Goal: Check status: Check status

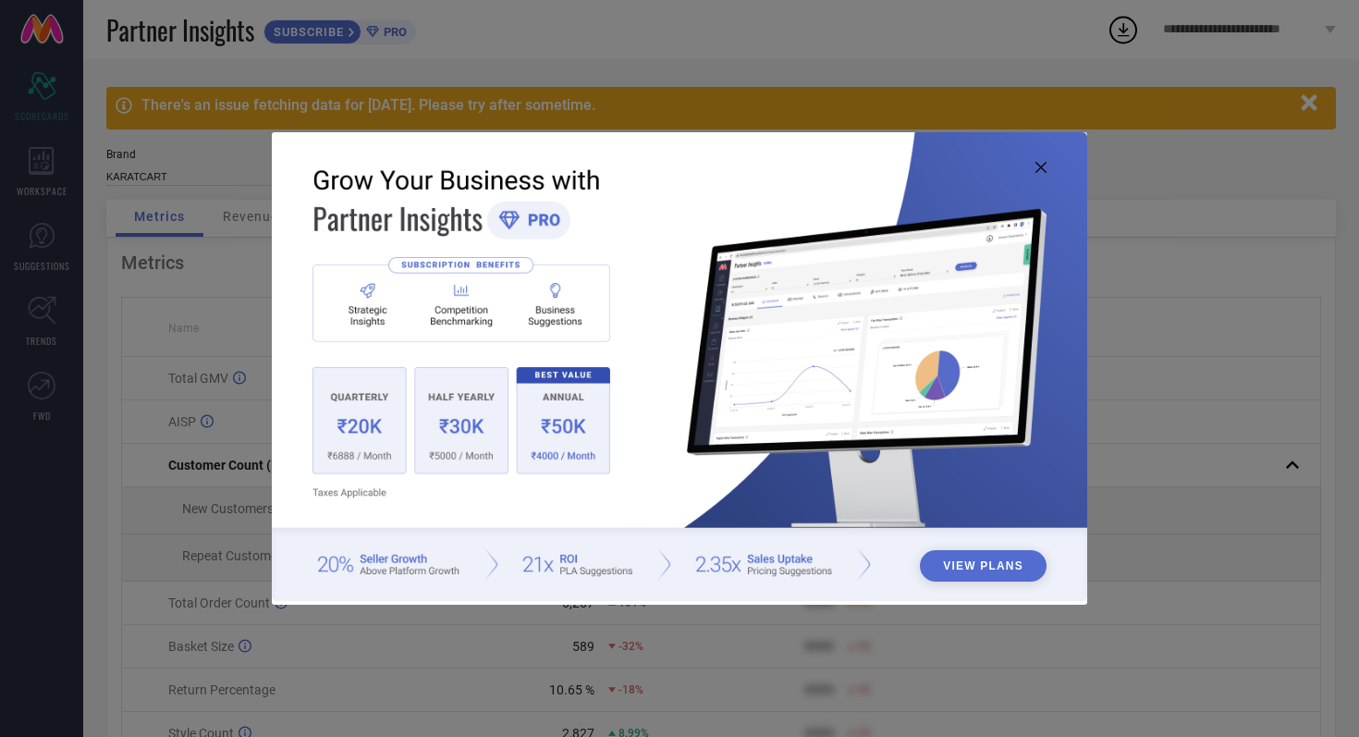
click at [1039, 167] on icon at bounding box center [1040, 167] width 11 height 11
type input "All"
click at [1043, 169] on icon at bounding box center [1040, 167] width 11 height 11
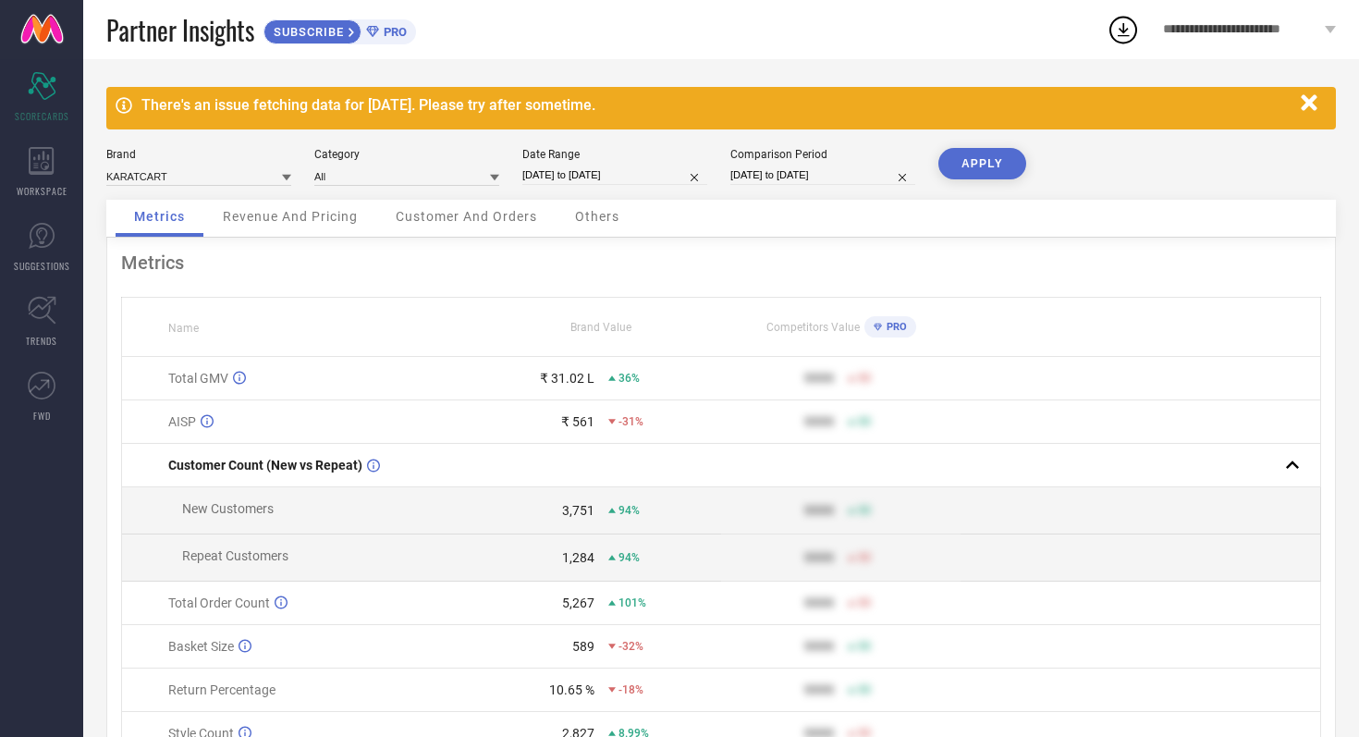
select select "8"
select select "2025"
select select "9"
select select "2025"
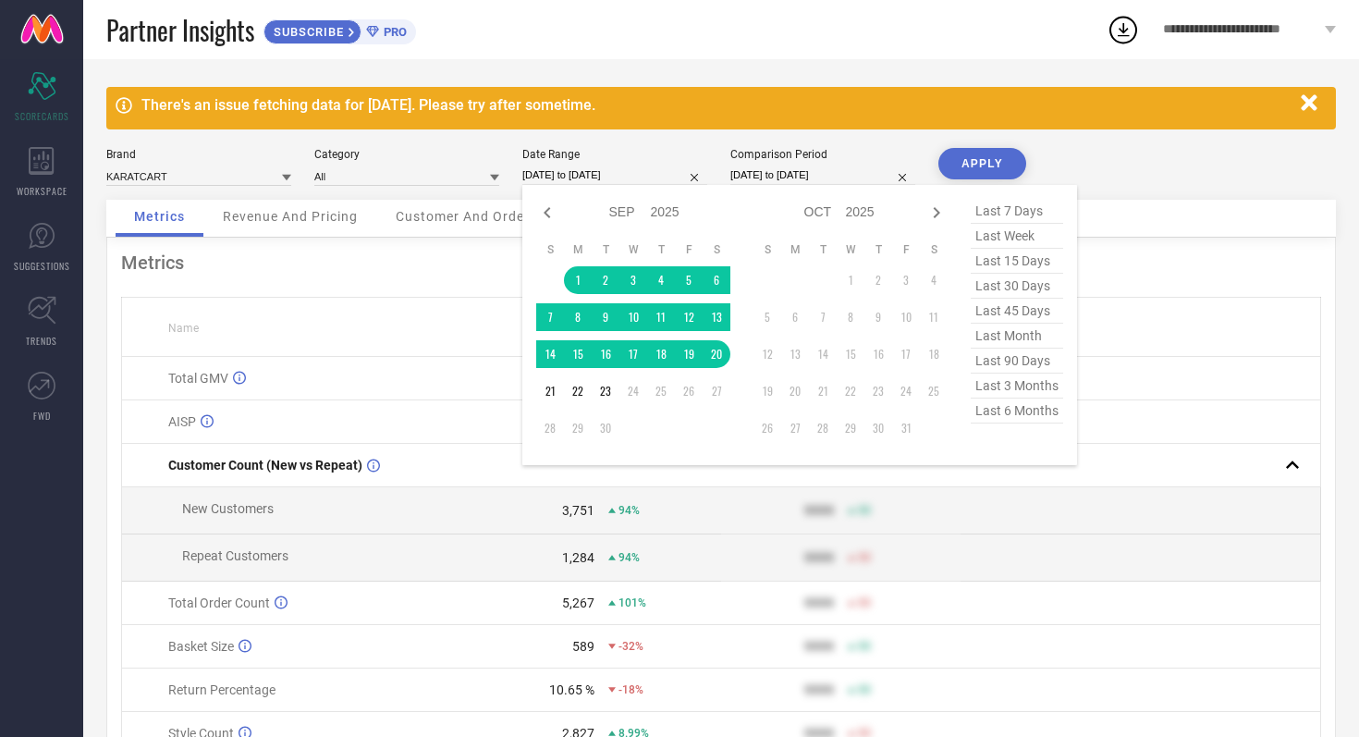
click at [648, 182] on input "[DATE] to [DATE]" at bounding box center [614, 174] width 185 height 19
click at [579, 274] on td "1" at bounding box center [578, 280] width 28 height 28
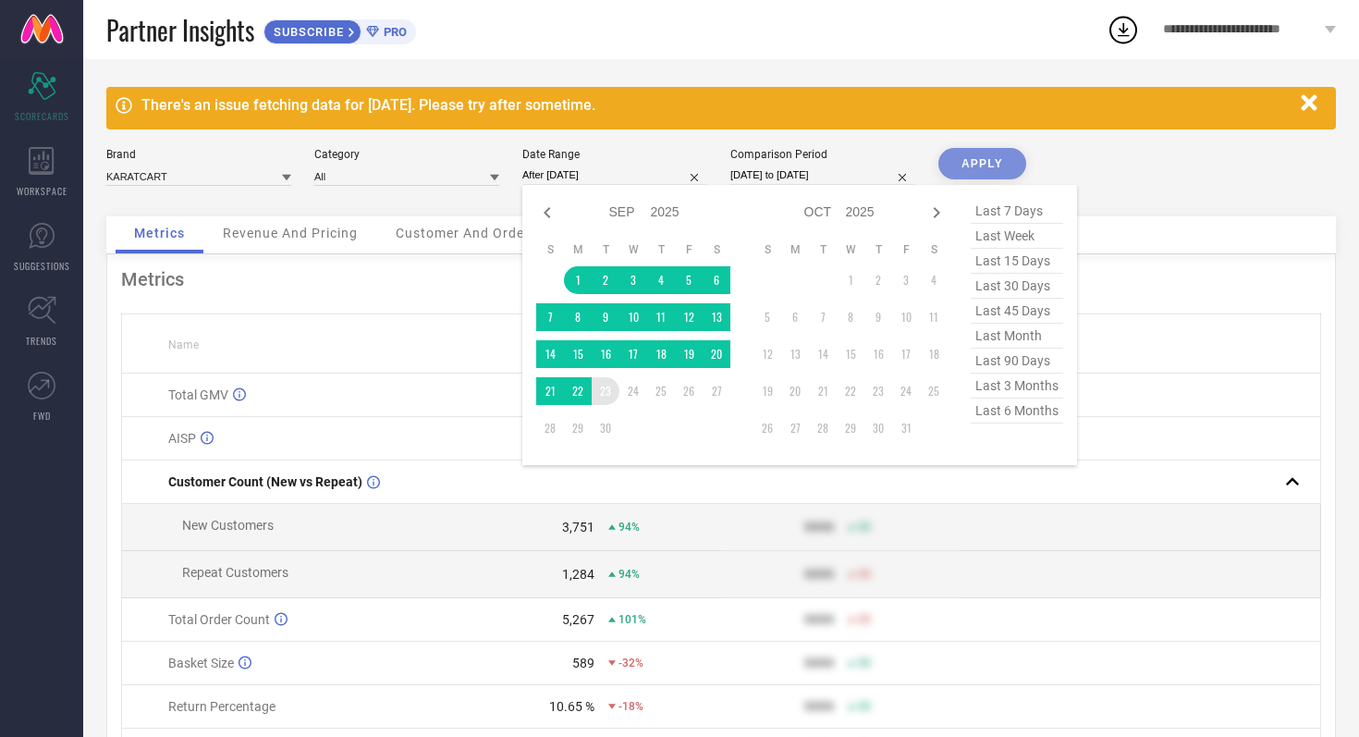
type input "[DATE] to [DATE]"
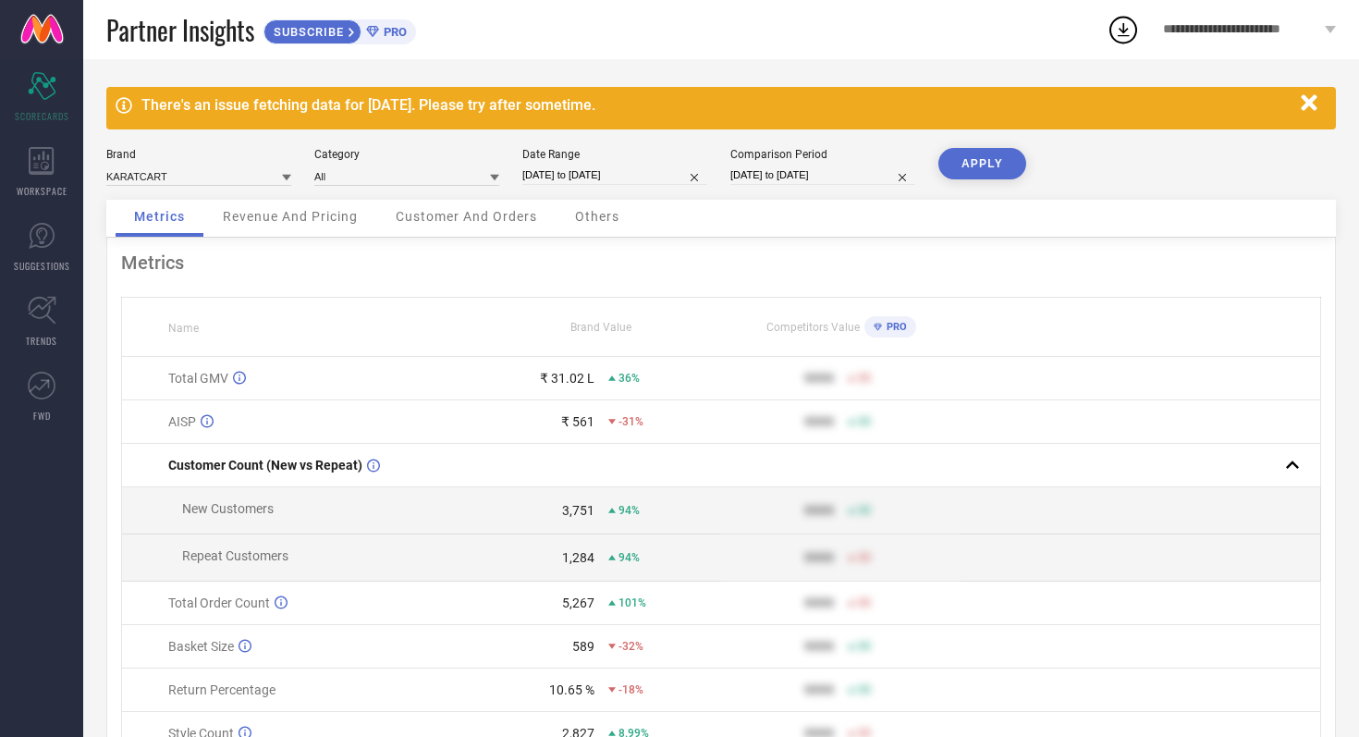
select select "8"
select select "2024"
select select "9"
select select "2024"
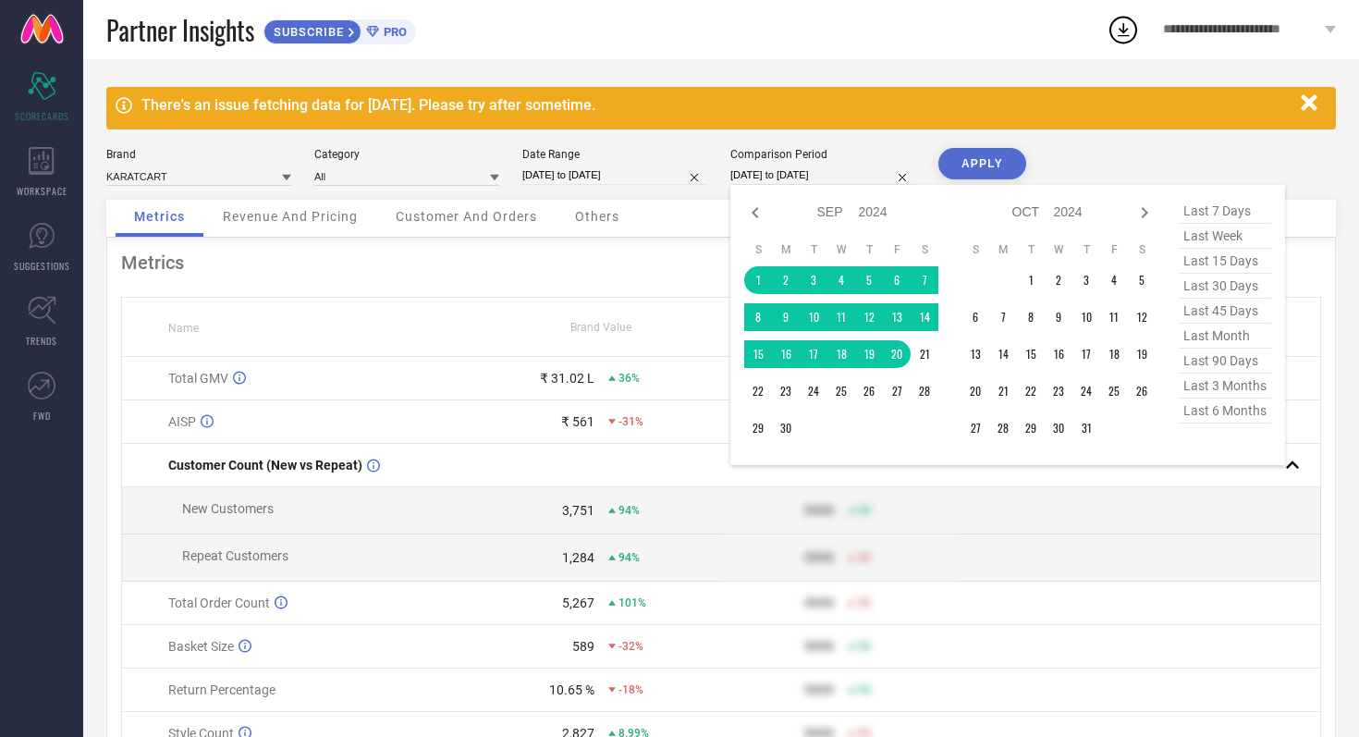
click at [868, 181] on input "[DATE] to [DATE]" at bounding box center [822, 174] width 185 height 19
click at [756, 281] on td "1" at bounding box center [758, 280] width 28 height 28
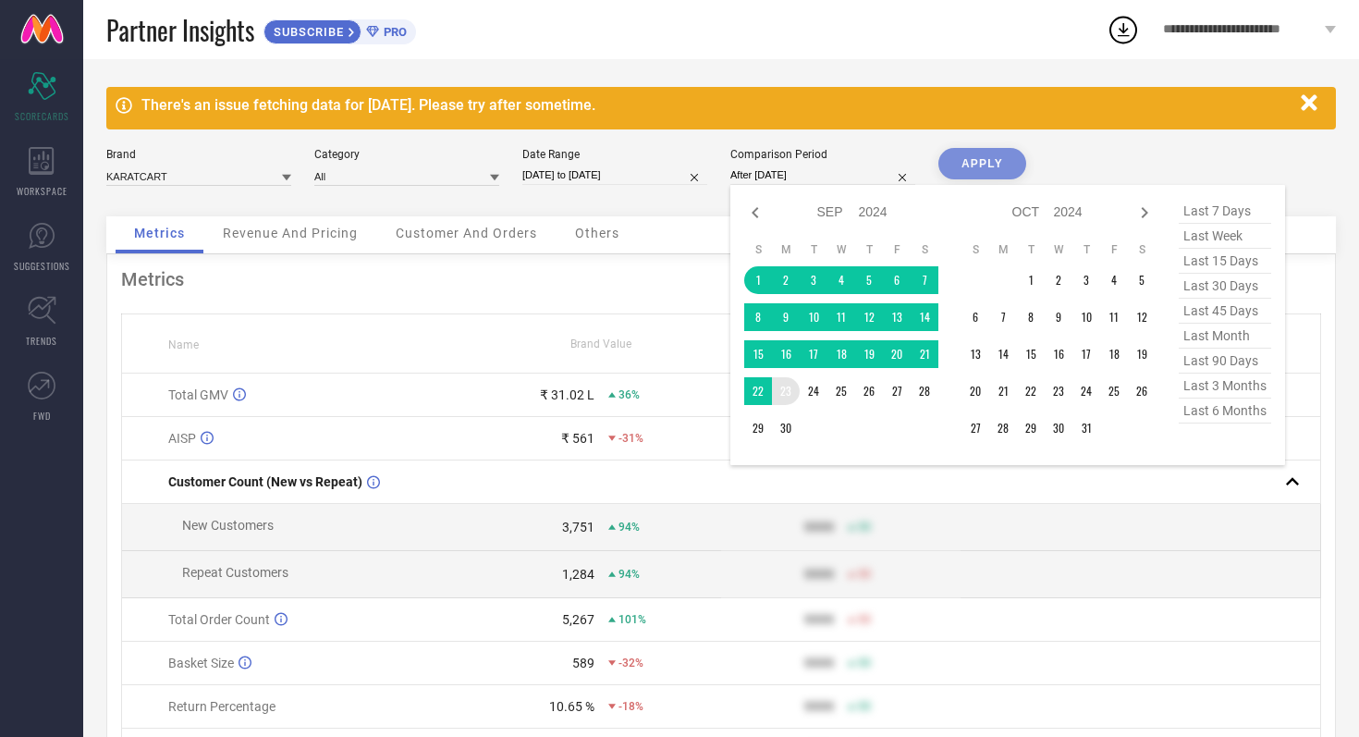
type input "01-09-2024 to 23-09-2024"
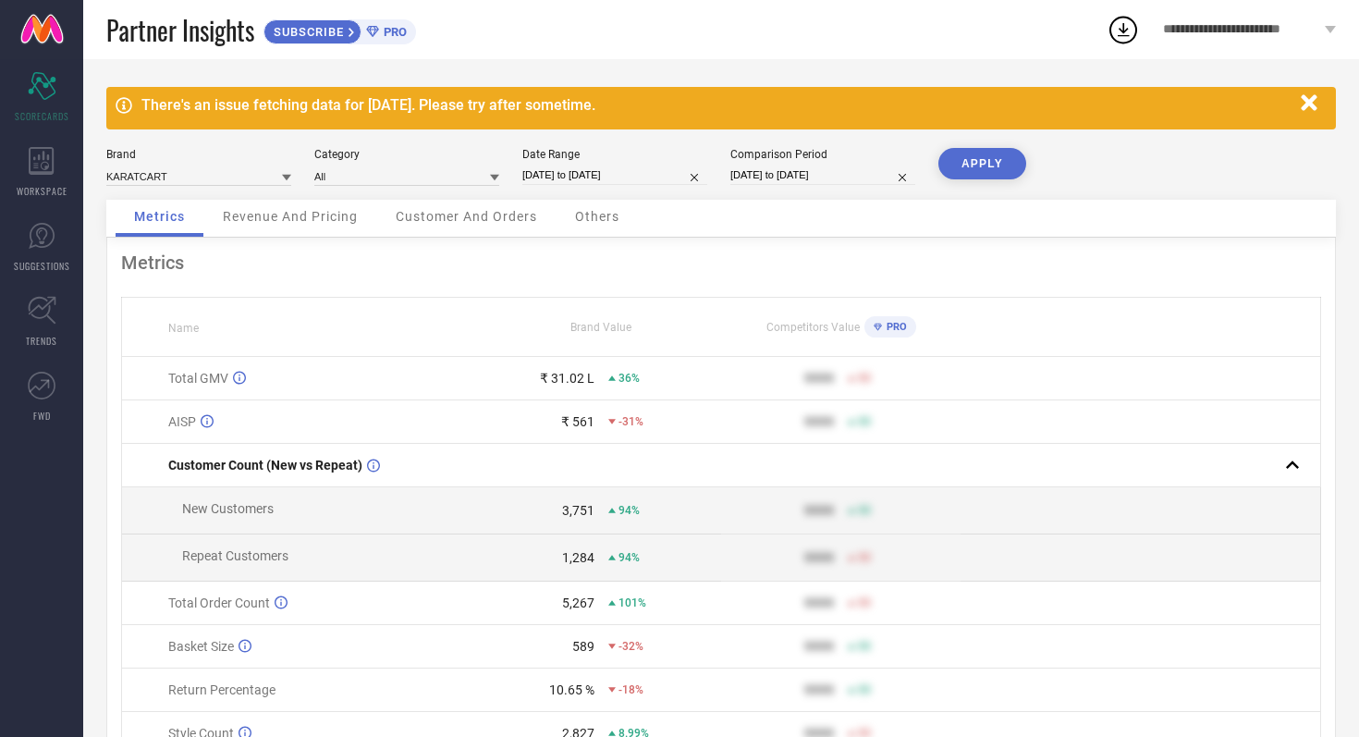
click at [1002, 158] on button "APPLY" at bounding box center [982, 163] width 88 height 31
click at [274, 217] on span "Revenue And Pricing" at bounding box center [290, 216] width 135 height 15
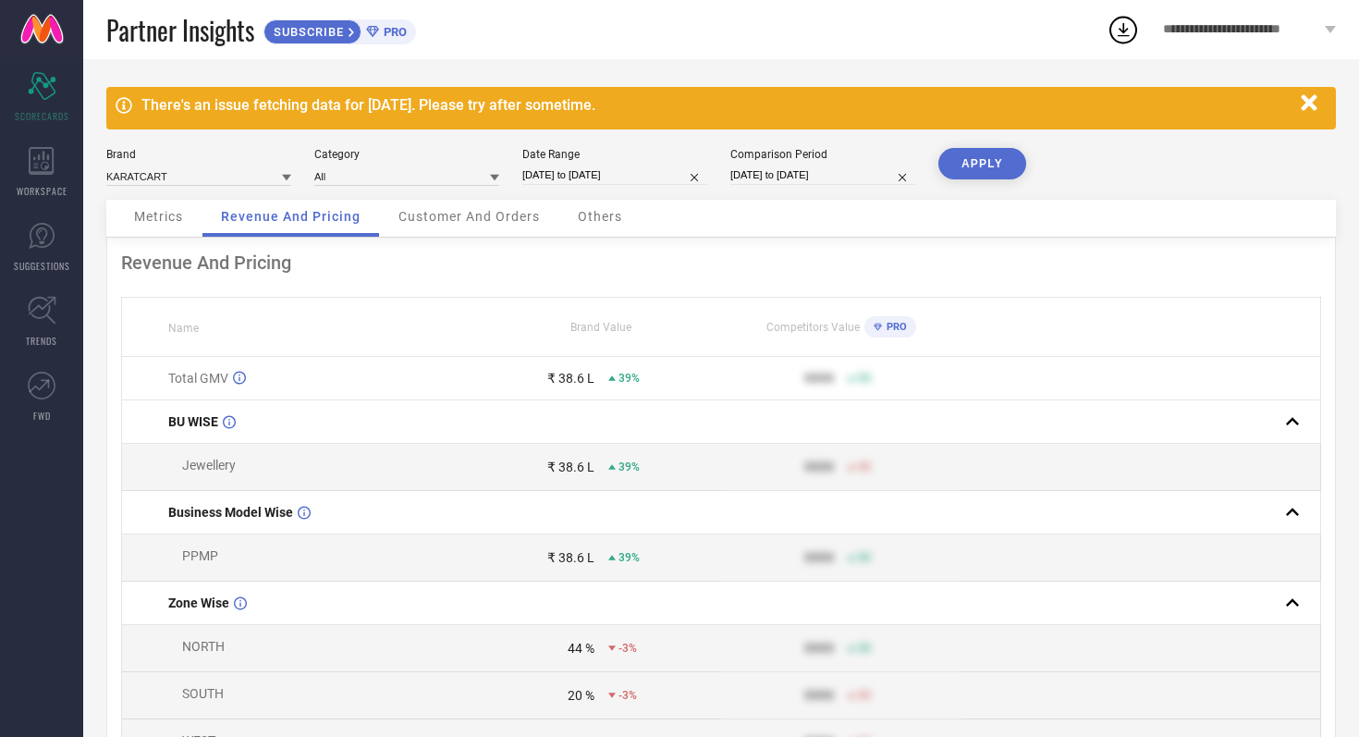
click at [430, 237] on div "Customer And Orders" at bounding box center [469, 218] width 178 height 37
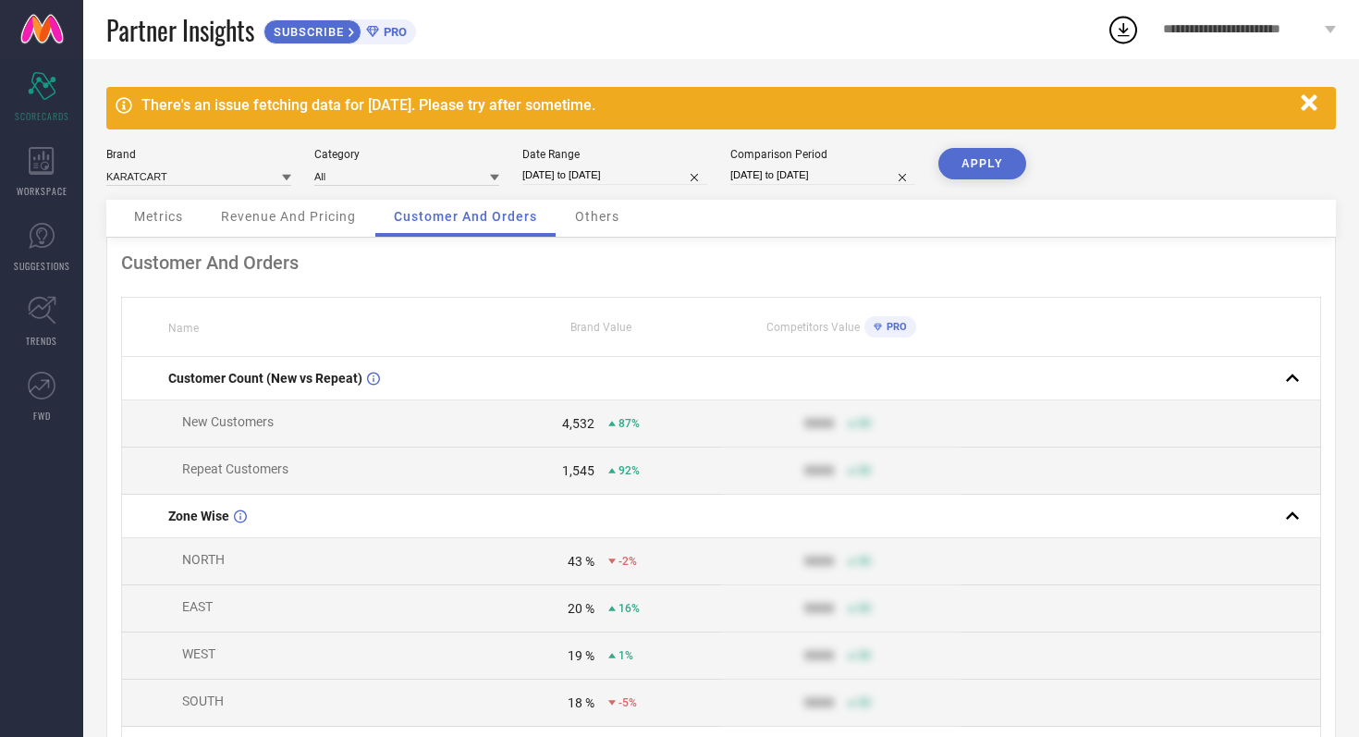
click at [605, 230] on div "Others" at bounding box center [596, 218] width 81 height 37
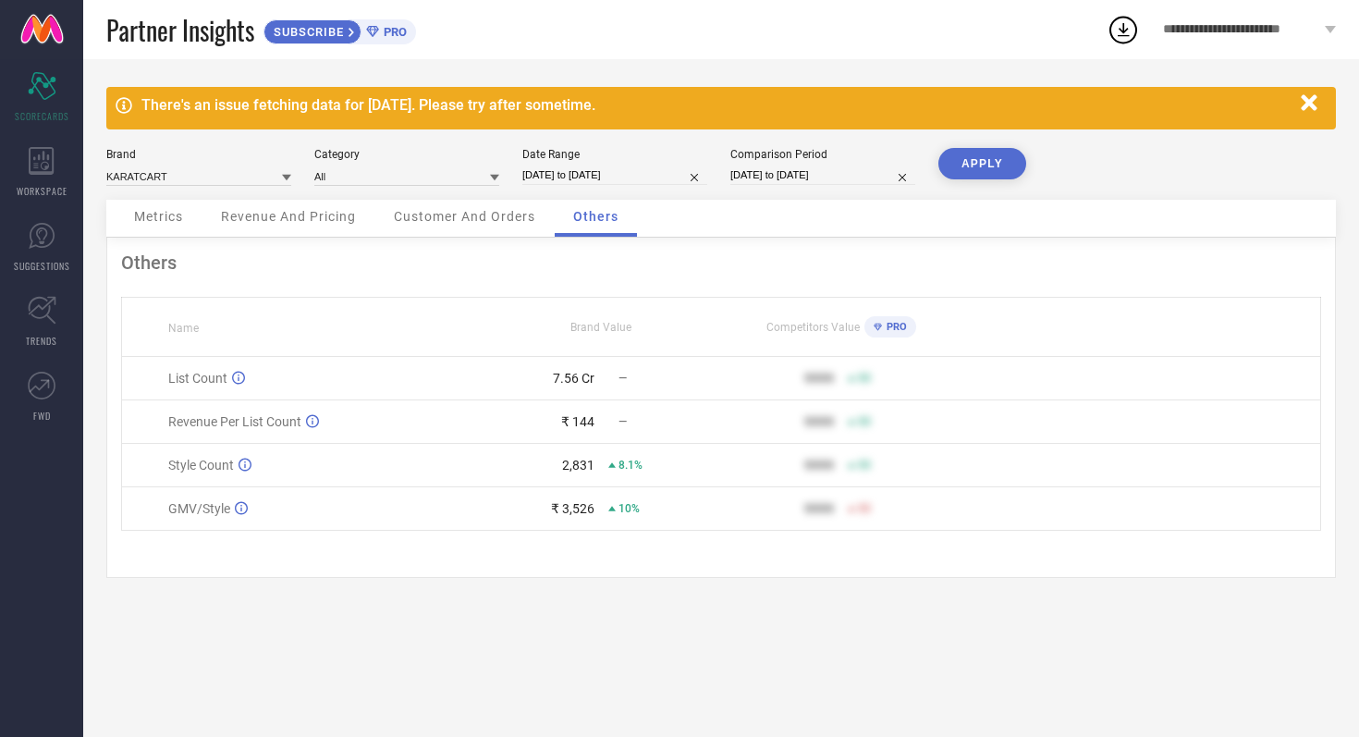
click at [166, 221] on span "Metrics" at bounding box center [158, 216] width 49 height 15
